Goal: Navigation & Orientation: Find specific page/section

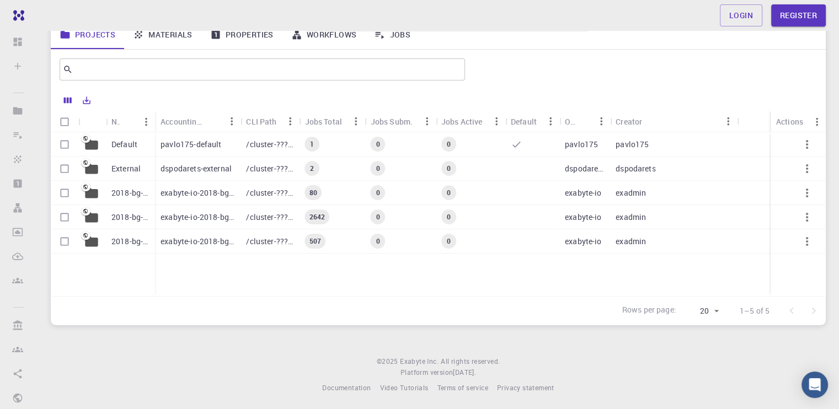
scroll to position [86, 0]
click at [181, 355] on footer "© 2025 Exabyte Inc. All rights reserved. Platform version [DATE] . Documentatio…" at bounding box center [437, 373] width 801 height 37
click at [179, 30] on div "Login Register" at bounding box center [438, 15] width 828 height 31
click at [176, 37] on link "Materials" at bounding box center [162, 33] width 77 height 29
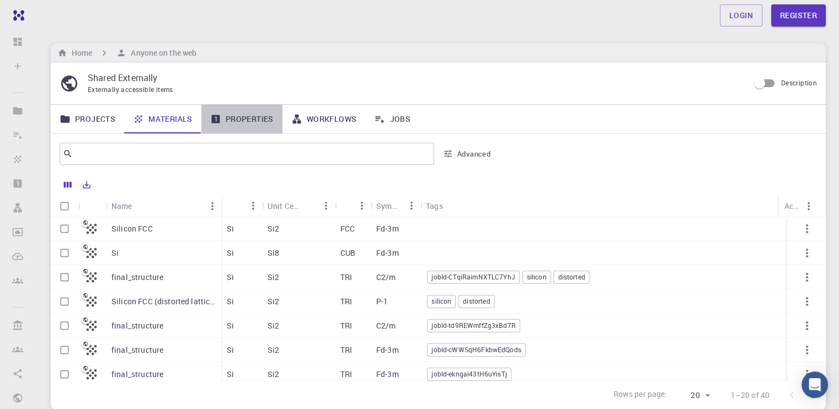
click at [258, 115] on link "Properties" at bounding box center [241, 119] width 81 height 29
